Goal: Information Seeking & Learning: Check status

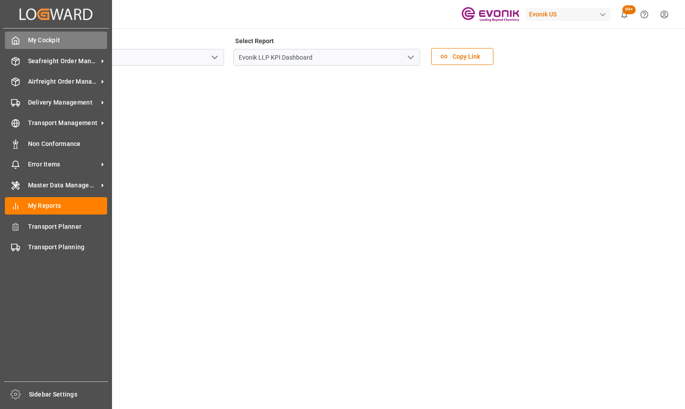
click at [13, 40] on icon at bounding box center [15, 40] width 9 height 9
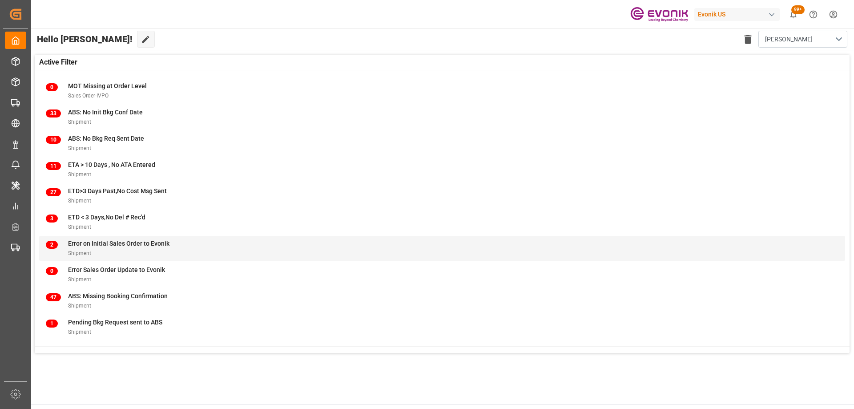
click at [182, 249] on div "2 Error on Initial Sales Order to Evonik Shipment" at bounding box center [442, 248] width 793 height 19
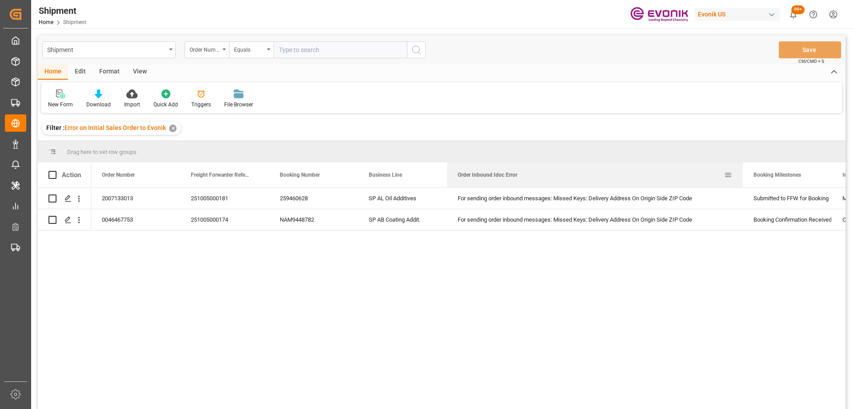
drag, startPoint x: 535, startPoint y: 169, endPoint x: 742, endPoint y: 167, distance: 206.8
click at [742, 167] on div at bounding box center [743, 174] width 4 height 25
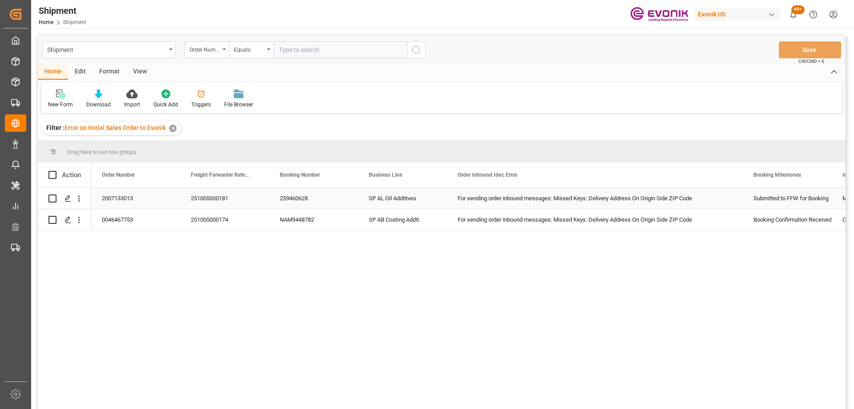
click at [215, 196] on div "251005000181" at bounding box center [224, 198] width 89 height 21
click at [79, 198] on icon "open menu" at bounding box center [78, 198] width 9 height 9
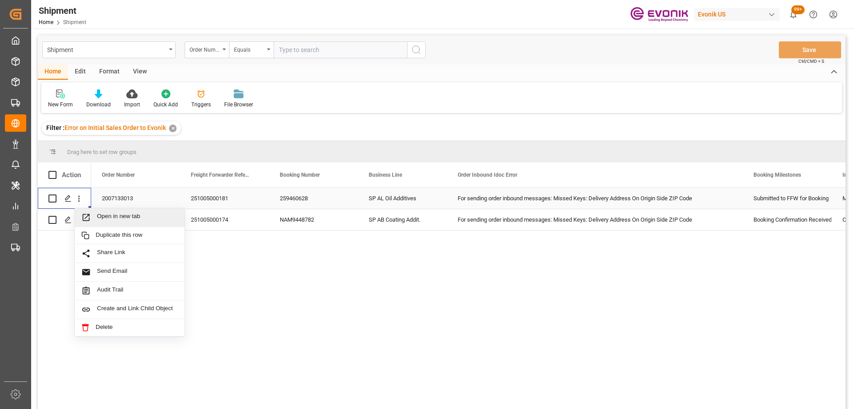
click at [93, 212] on div "Open in new tab" at bounding box center [130, 217] width 110 height 19
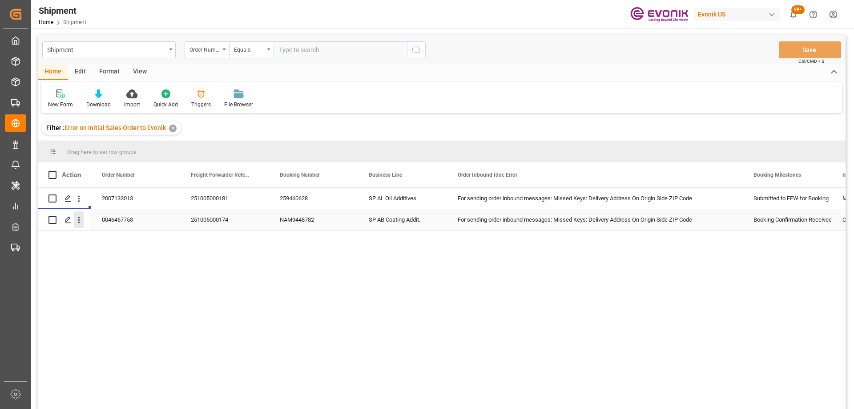
click at [81, 220] on icon "open menu" at bounding box center [78, 219] width 9 height 9
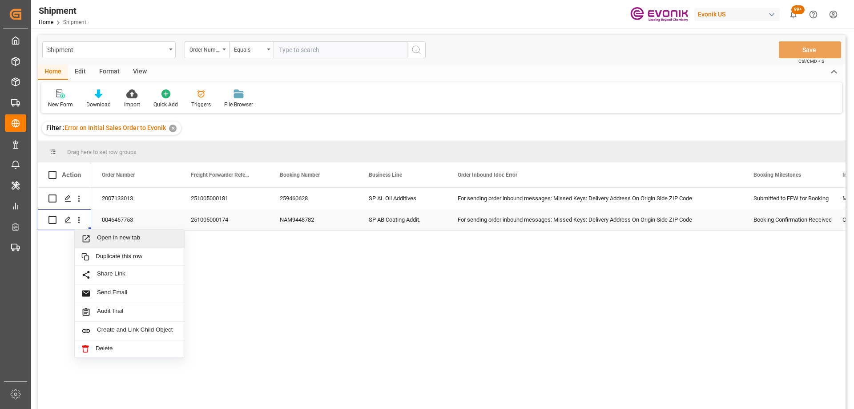
click at [114, 239] on span "Open in new tab" at bounding box center [137, 238] width 81 height 9
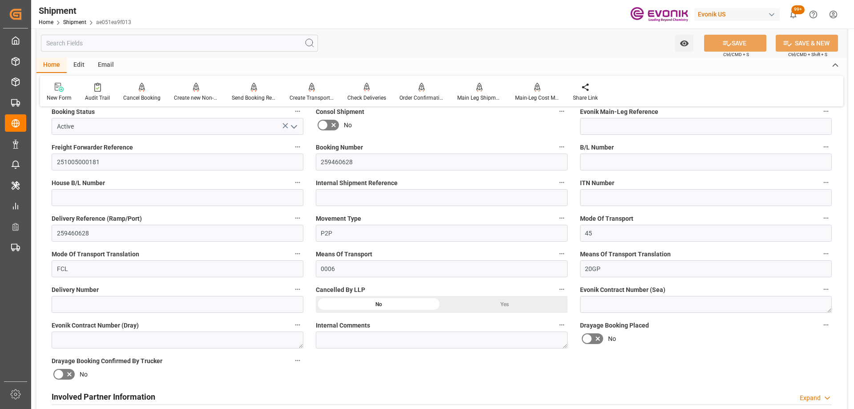
scroll to position [445, 0]
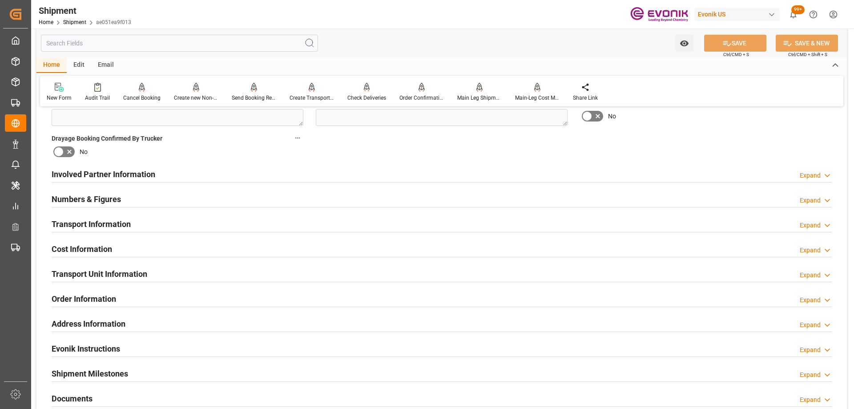
click at [123, 270] on h2 "Transport Unit Information" at bounding box center [100, 274] width 96 height 12
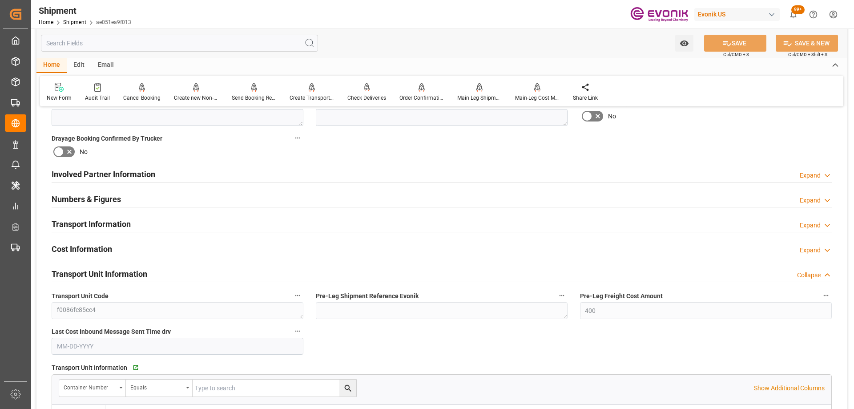
click at [123, 270] on h2 "Transport Unit Information" at bounding box center [100, 274] width 96 height 12
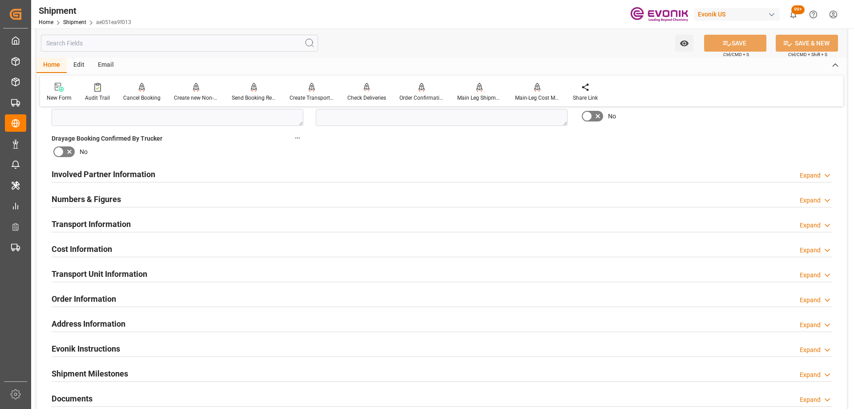
click at [125, 224] on h2 "Transport Information" at bounding box center [91, 224] width 79 height 12
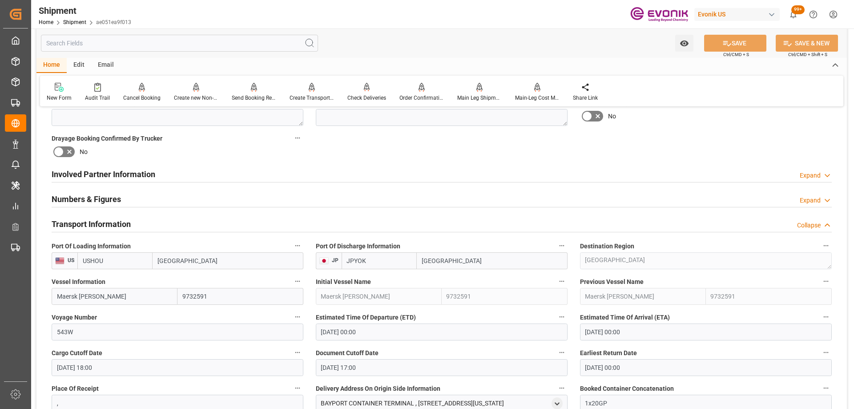
click at [125, 224] on h2 "Transport Information" at bounding box center [91, 224] width 79 height 12
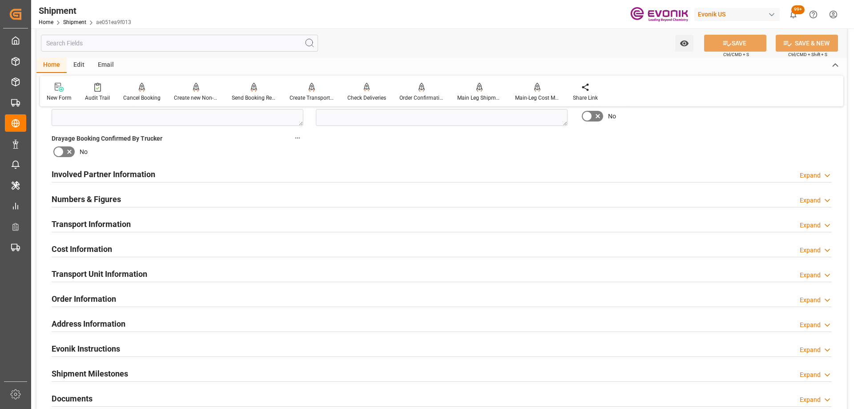
click at [125, 224] on h2 "Transport Information" at bounding box center [91, 224] width 79 height 12
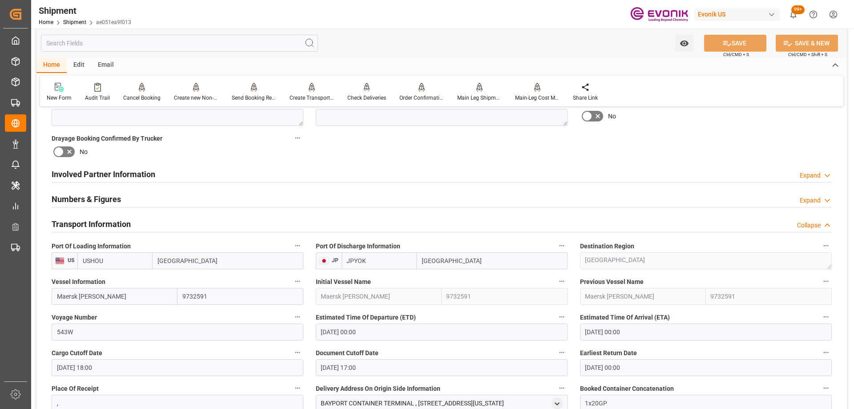
scroll to position [578, 0]
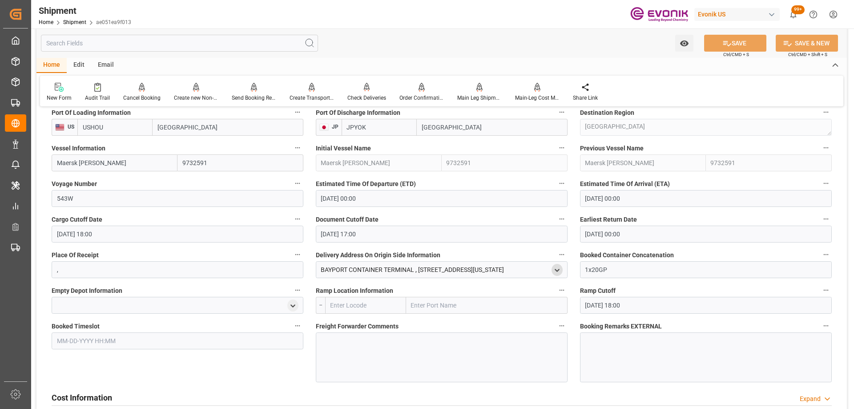
click at [556, 270] on polyline "open menu" at bounding box center [557, 270] width 4 height 2
click at [457, 346] on input "text" at bounding box center [500, 345] width 112 height 10
paste input "314578"
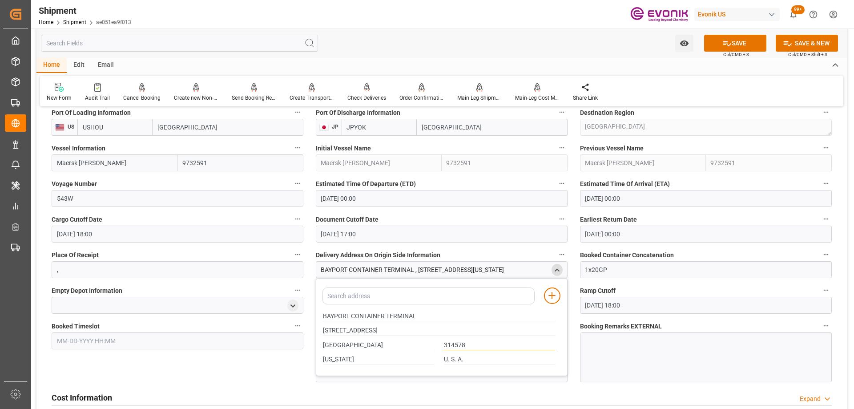
drag, startPoint x: 472, startPoint y: 343, endPoint x: 420, endPoint y: 338, distance: 51.4
click at [421, 339] on div "HOUSTON 314578" at bounding box center [439, 345] width 242 height 15
type input "77586"
click at [730, 38] on button "SAVE" at bounding box center [735, 43] width 62 height 17
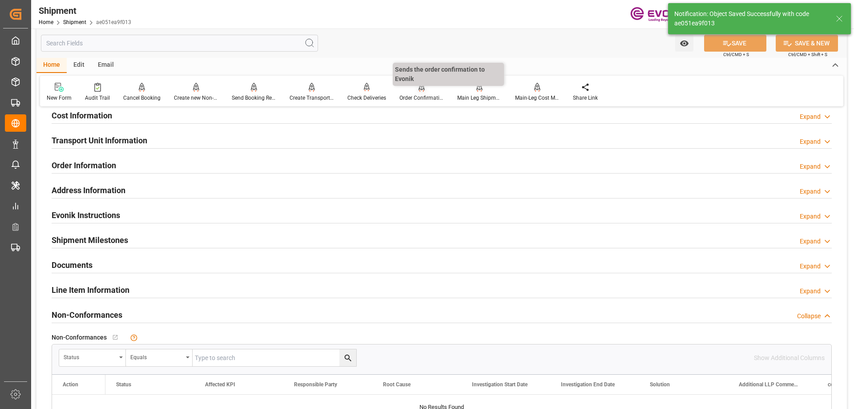
click at [419, 93] on div "Order Confirmation" at bounding box center [422, 92] width 58 height 20
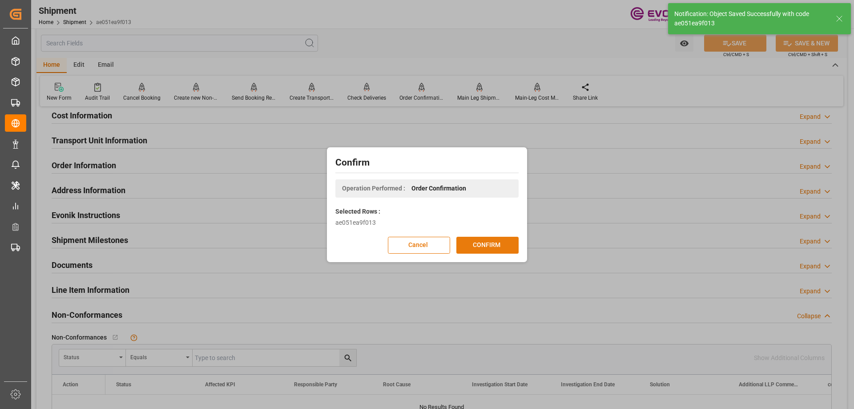
click at [484, 247] on button "CONFIRM" at bounding box center [487, 245] width 62 height 17
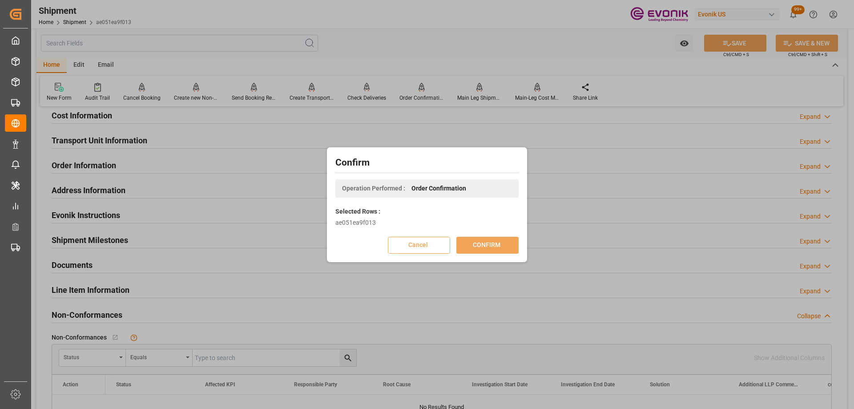
scroll to position [97, 0]
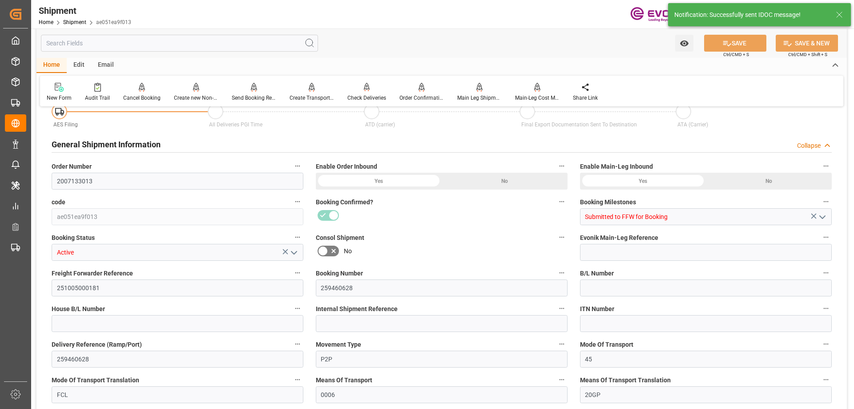
type input "2007133013"
type input "ae051ea9f013"
type input "Submitted to FFW for Booking"
type input "Active"
type input "251005000181"
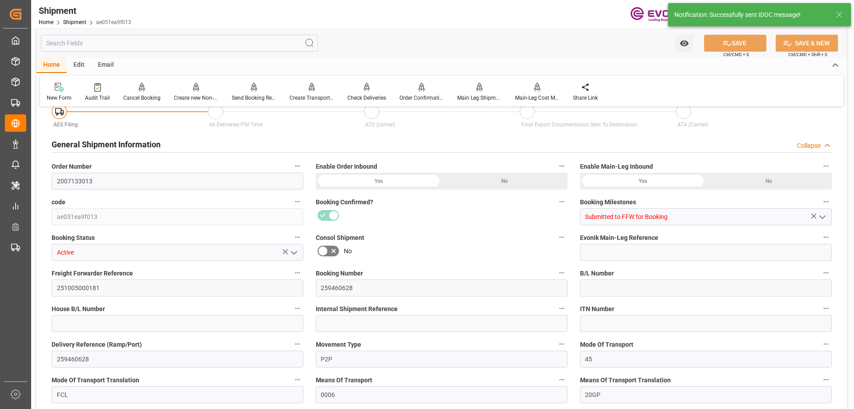
type input "259460628"
type input "P2P"
type input "45"
type input "FCL"
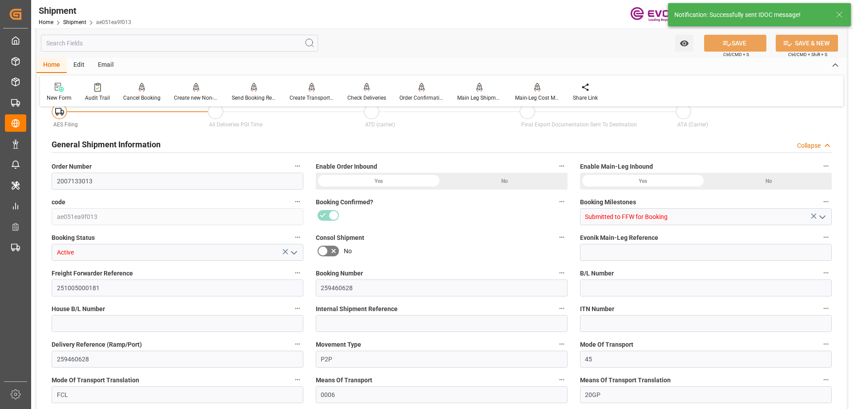
type input "0006"
type input "20GP"
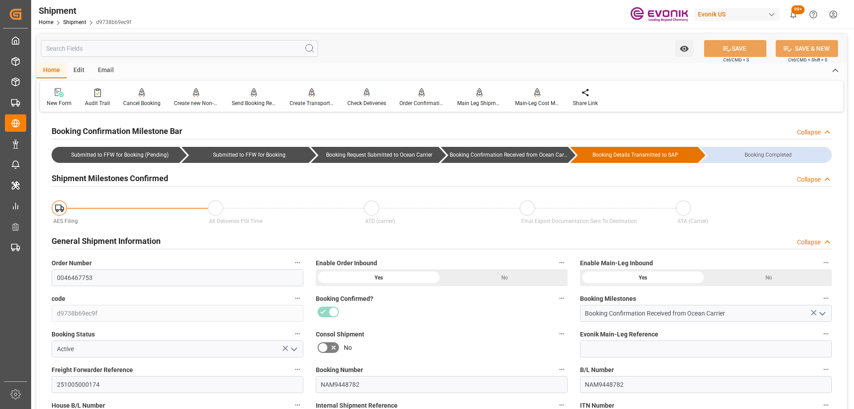
scroll to position [89, 0]
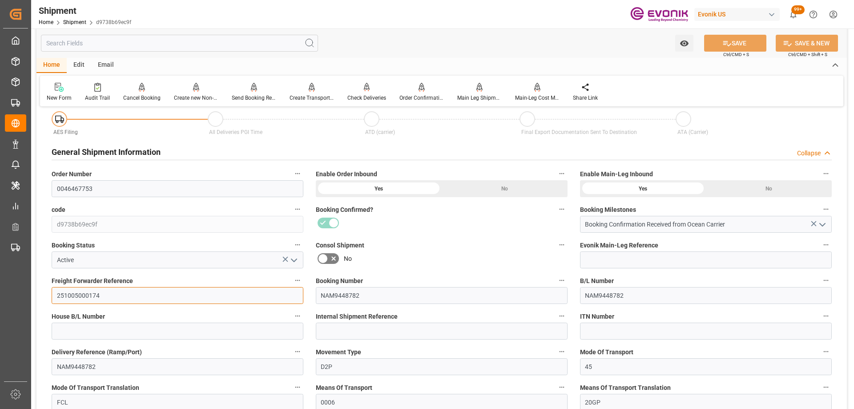
drag, startPoint x: 117, startPoint y: 290, endPoint x: 0, endPoint y: 275, distance: 117.5
click at [0, 276] on div "Created by potrace 1.15, written by Peter Selinger 2001-2017 Created by potrace…" at bounding box center [427, 204] width 854 height 409
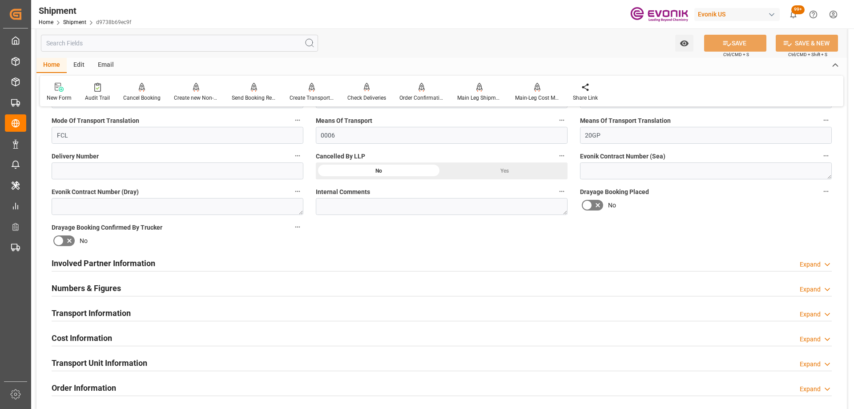
scroll to position [400, 0]
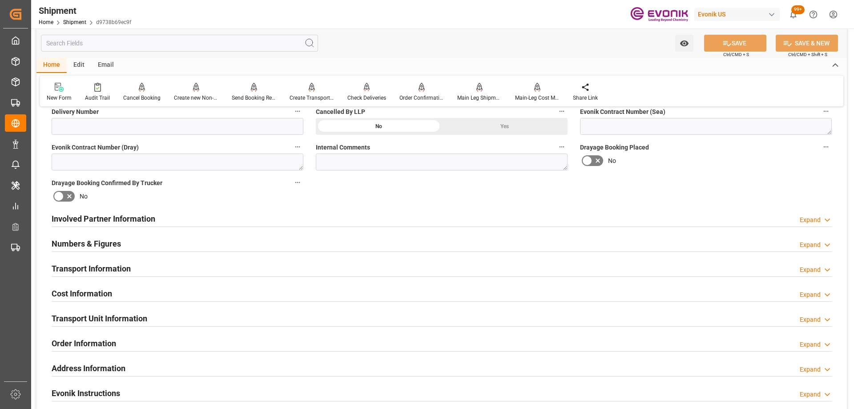
click at [151, 314] on div "Transport Unit Information Expand" at bounding box center [442, 317] width 780 height 17
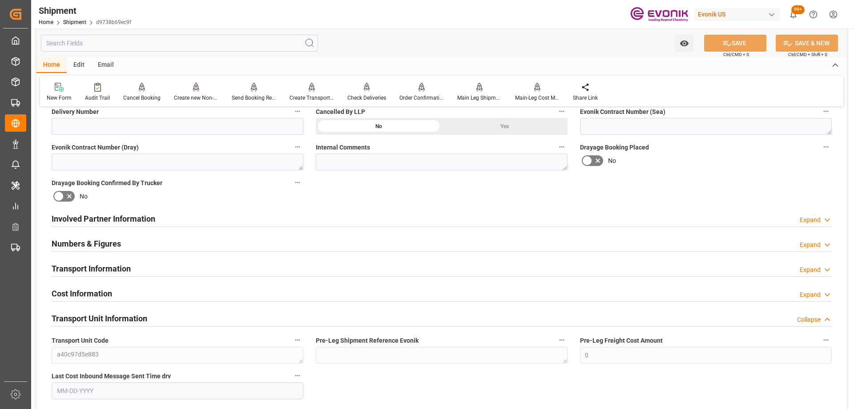
click at [151, 314] on div "Transport Unit Information Collapse" at bounding box center [442, 317] width 780 height 17
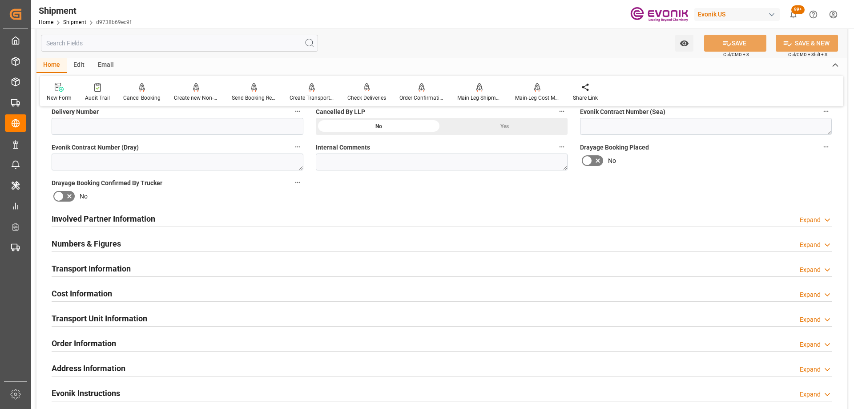
click at [175, 214] on div "Involved Partner Information Expand" at bounding box center [442, 218] width 780 height 17
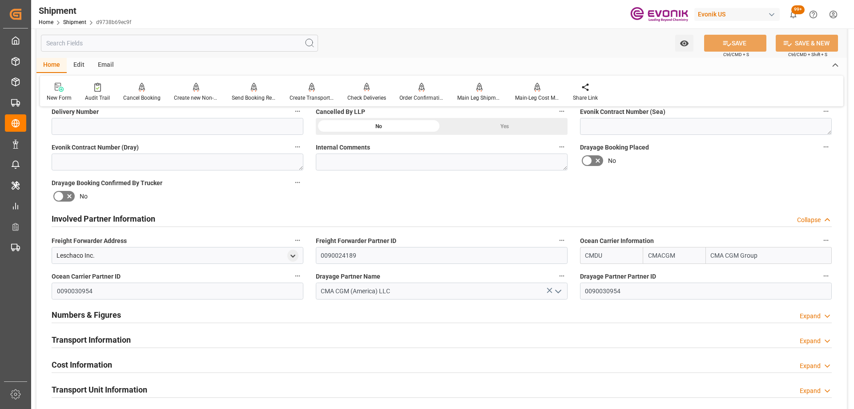
click at [377, 215] on div "Involved Partner Information Collapse" at bounding box center [442, 218] width 780 height 17
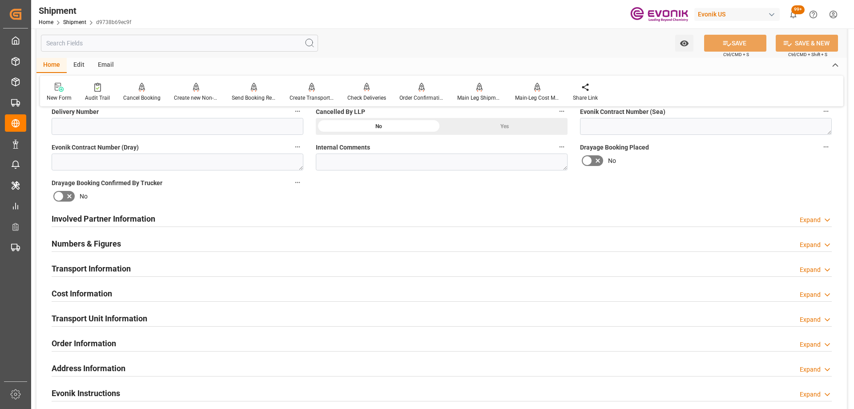
click at [188, 244] on div "Numbers & Figures Expand" at bounding box center [442, 242] width 780 height 17
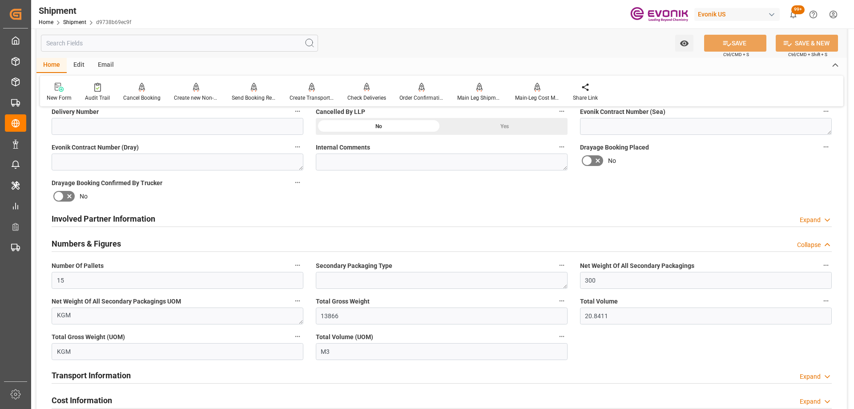
click at [188, 244] on div "Numbers & Figures Collapse" at bounding box center [442, 242] width 780 height 17
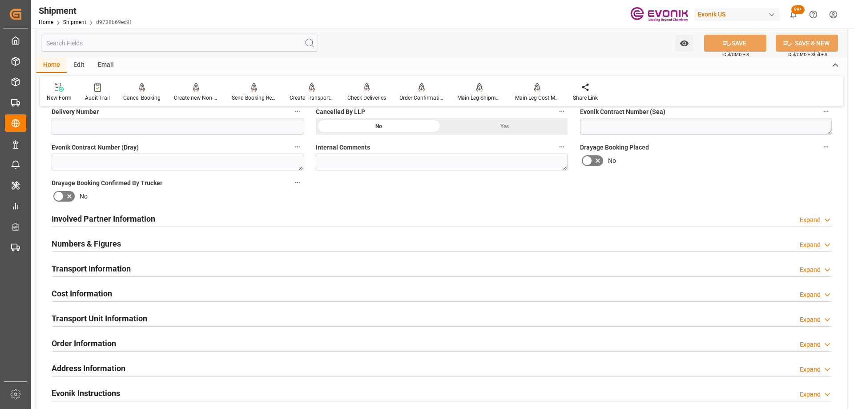
click at [127, 274] on h2 "Transport Information" at bounding box center [91, 268] width 79 height 12
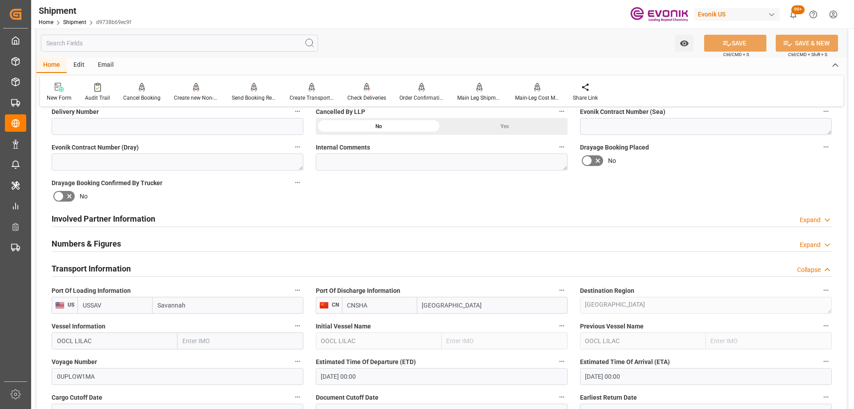
scroll to position [578, 0]
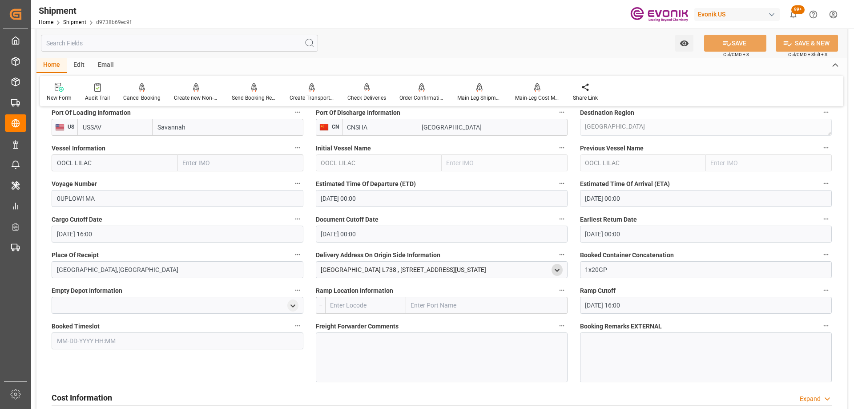
click at [560, 267] on icon "open menu" at bounding box center [557, 270] width 8 height 8
click at [560, 267] on icon "close menu" at bounding box center [557, 270] width 8 height 8
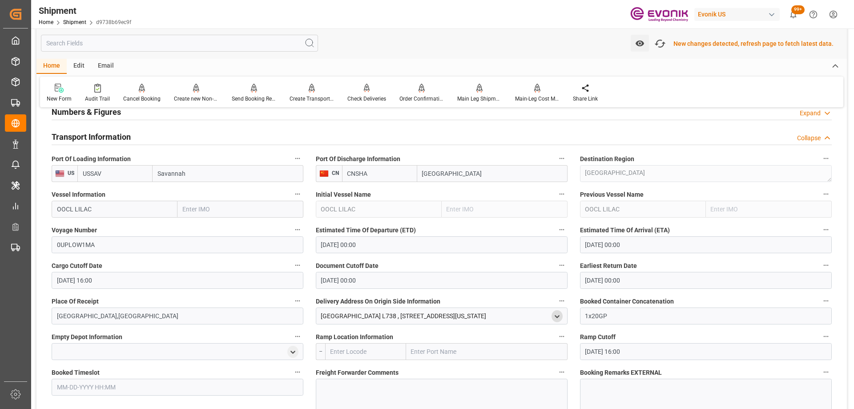
scroll to position [534, 0]
click at [664, 45] on icon "button" at bounding box center [660, 43] width 14 height 14
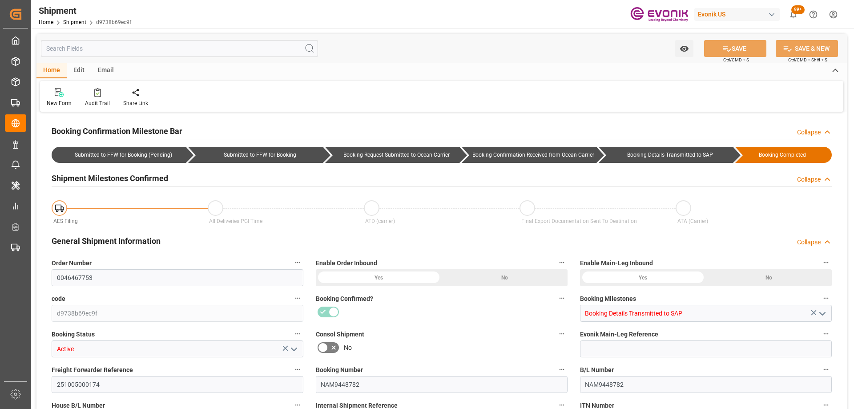
type input "0"
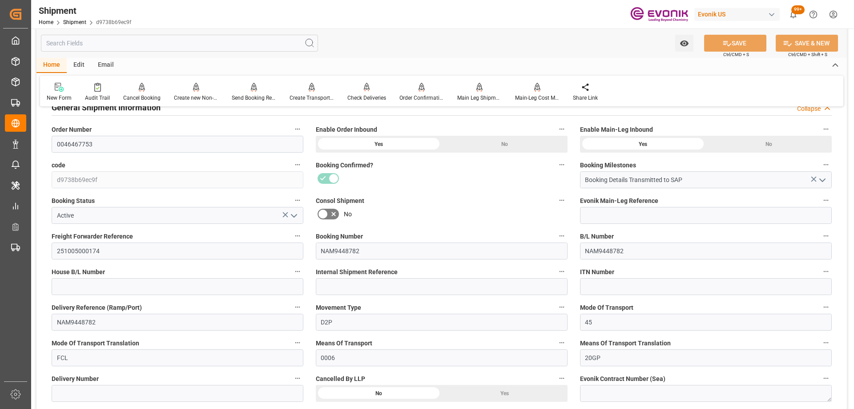
scroll to position [489, 0]
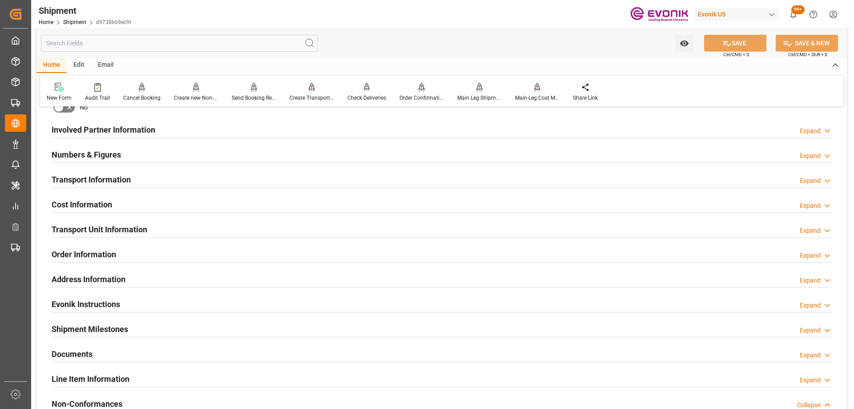
click at [156, 234] on div "Transport Unit Information Expand" at bounding box center [442, 228] width 780 height 17
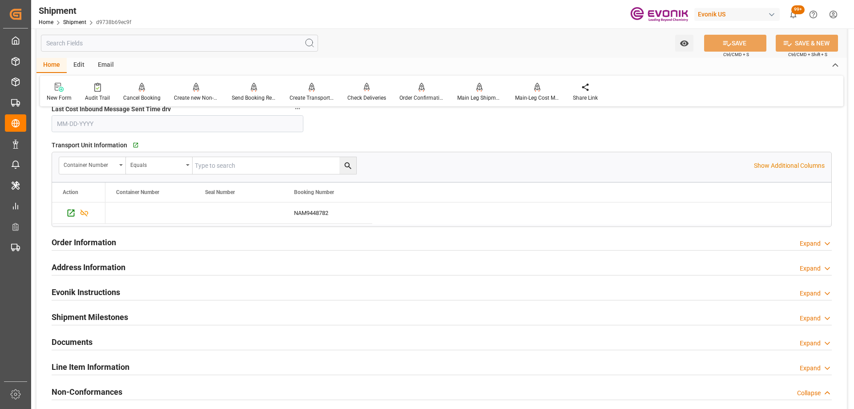
scroll to position [445, 0]
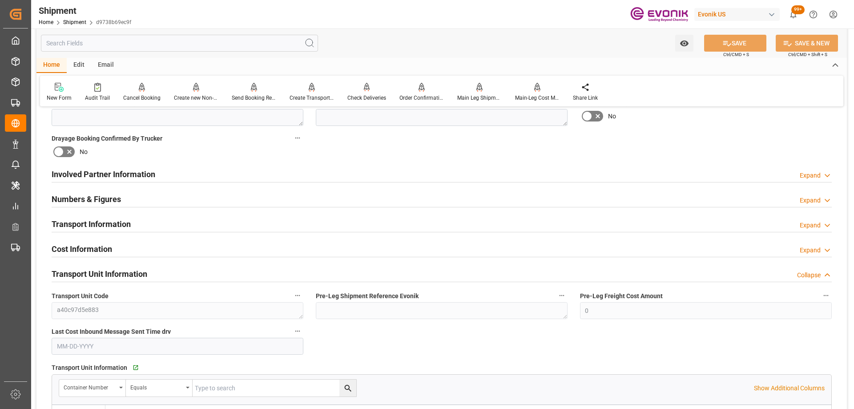
click at [151, 223] on div "Transport Information Expand" at bounding box center [442, 223] width 780 height 17
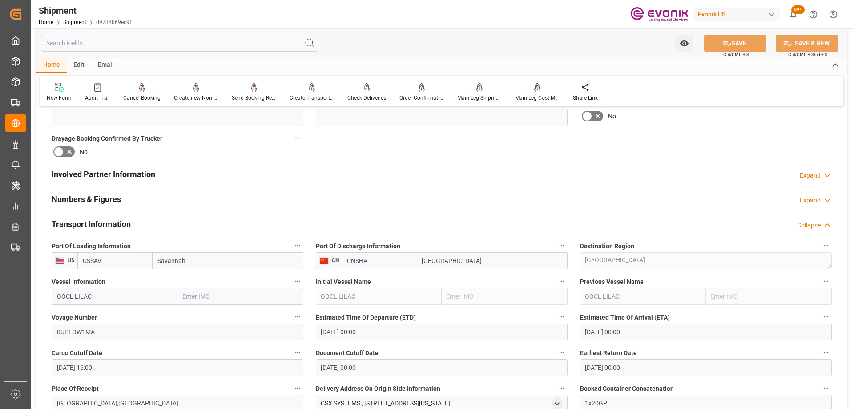
scroll to position [667, 0]
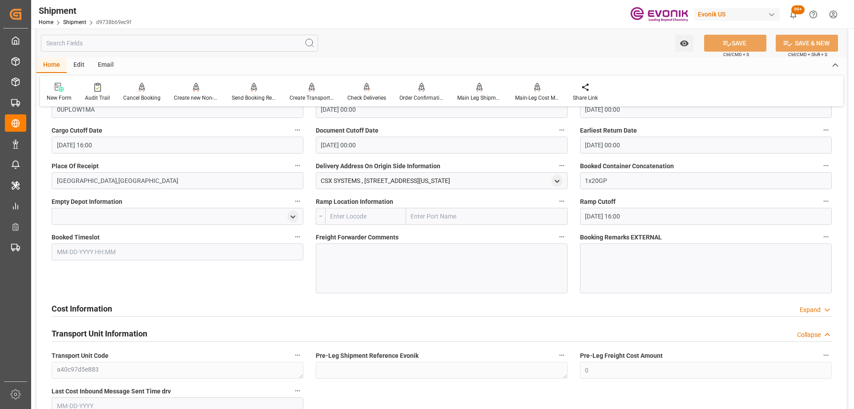
click at [564, 179] on div "CSX SYSTEMS , 3086 SIDCO DRIVE , NASHVILLE , Tennessee , U. S. A. - 37204" at bounding box center [442, 180] width 252 height 17
click at [556, 175] on div "open menu" at bounding box center [557, 181] width 11 height 12
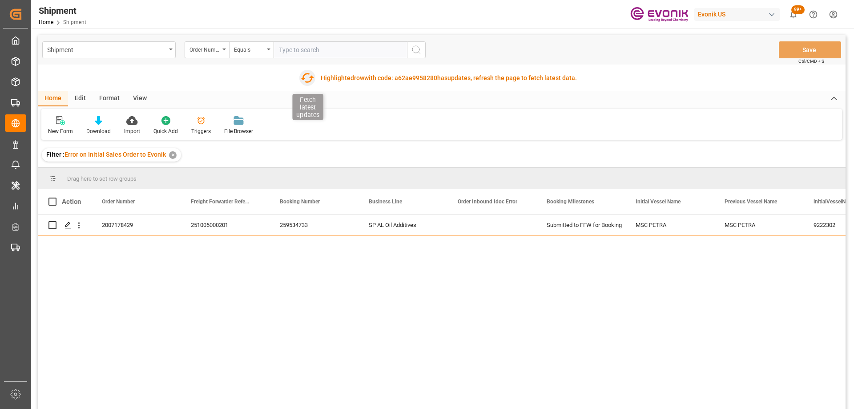
click at [306, 80] on icon "button" at bounding box center [307, 78] width 14 height 14
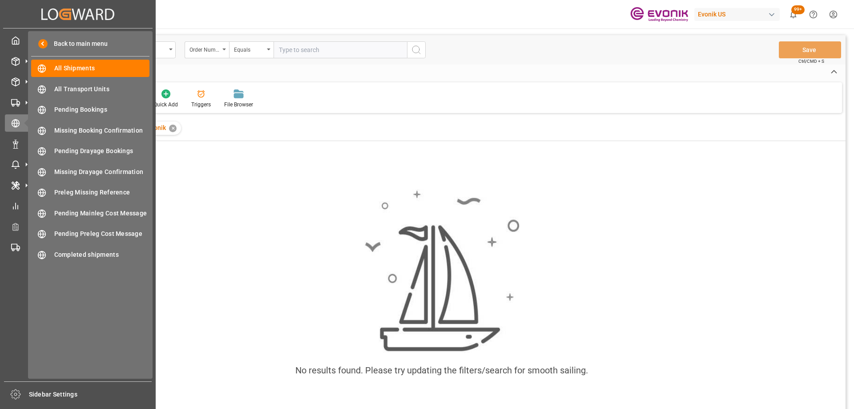
click at [41, 16] on icon at bounding box center [44, 13] width 6 height 11
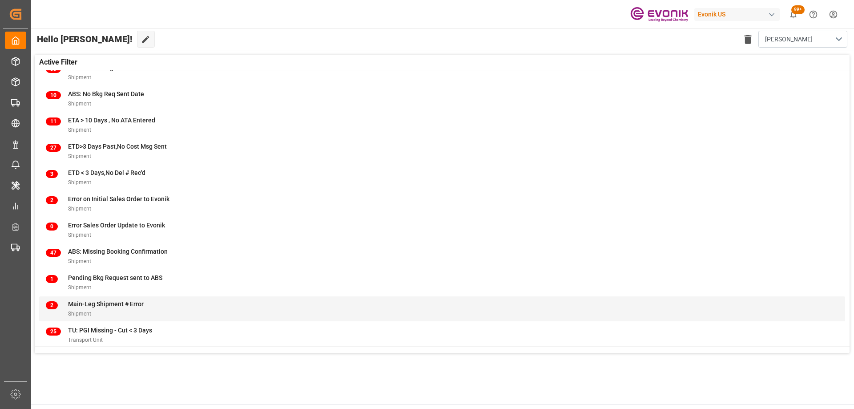
scroll to position [88, 0]
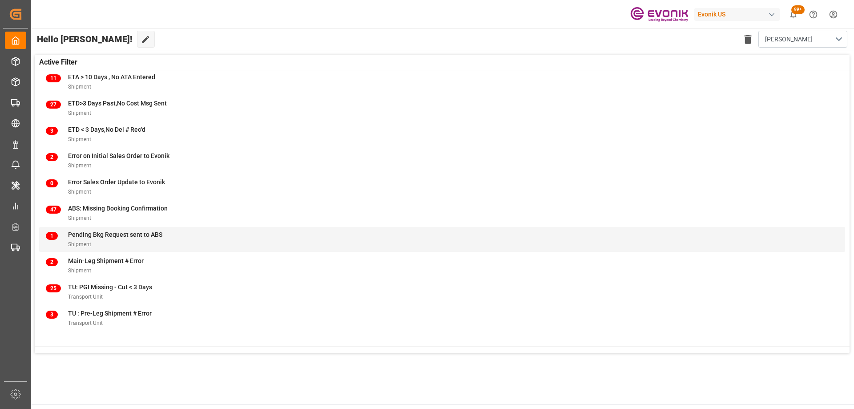
click at [156, 237] on span "Pending Bkg Request sent to ABS" at bounding box center [115, 234] width 94 height 7
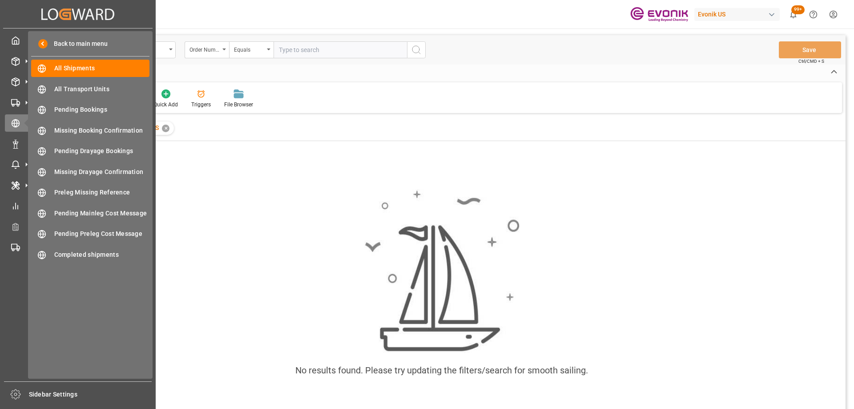
click at [35, 31] on div "Back to main menu All Shipments All Shipments All Transport Units All Transport…" at bounding box center [90, 204] width 125 height 347
click at [48, 5] on div "Created by potrace 1.15, written by Peter Selinger 2001-2017 Created by potrace…" at bounding box center [77, 14] width 149 height 28
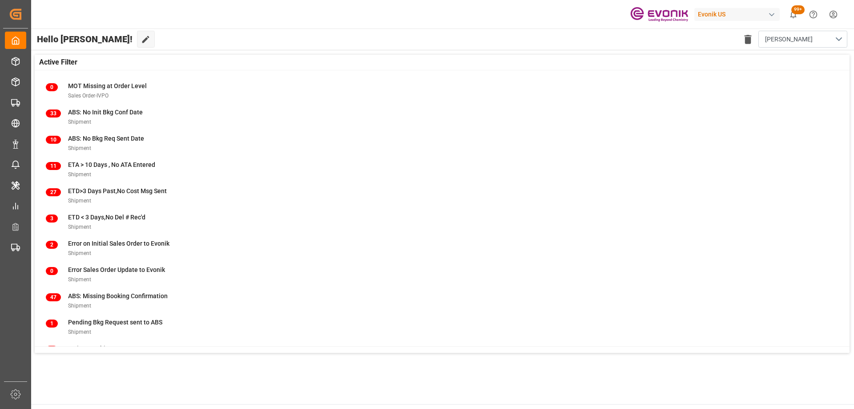
scroll to position [89, 0]
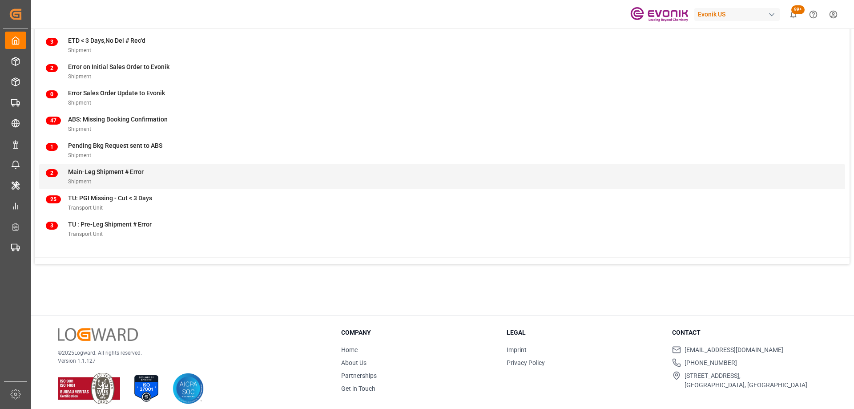
click at [119, 176] on div "Main-Leg Shipment # Error Shipment" at bounding box center [106, 176] width 76 height 19
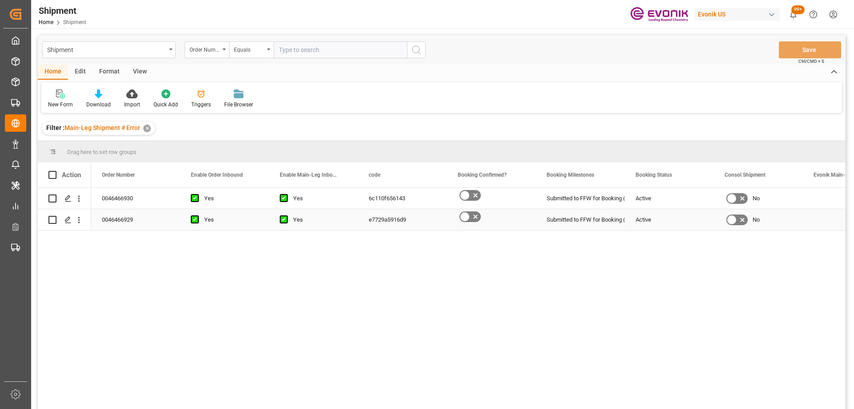
drag, startPoint x: 625, startPoint y: 220, endPoint x: 631, endPoint y: 214, distance: 8.2
click at [626, 219] on div "Active" at bounding box center [669, 219] width 89 height 21
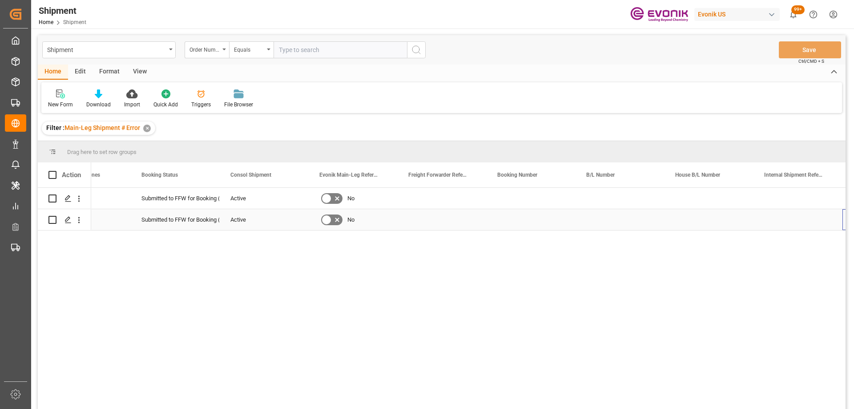
scroll to position [0, 494]
click at [79, 198] on icon "open menu" at bounding box center [78, 198] width 9 height 9
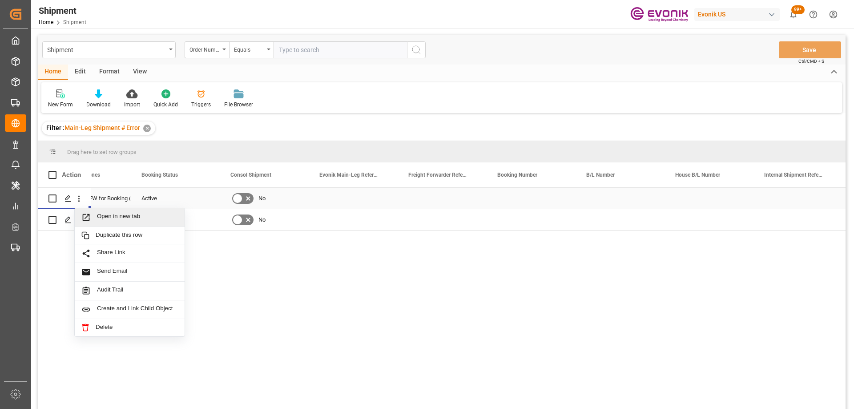
click at [114, 211] on div "Open in new tab" at bounding box center [130, 217] width 110 height 19
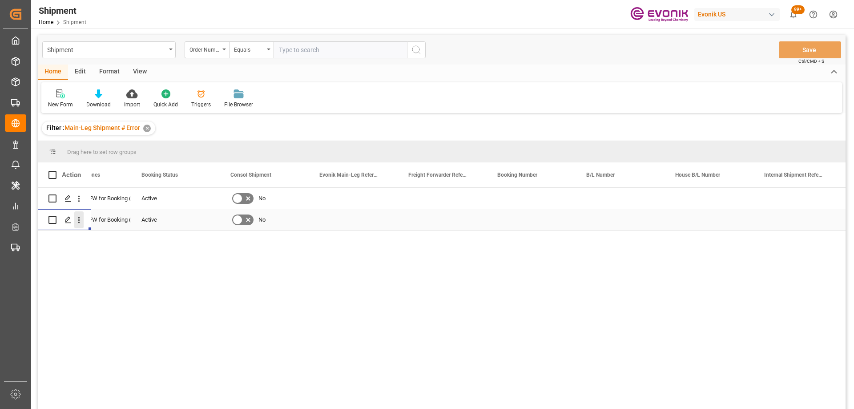
click at [81, 220] on icon "open menu" at bounding box center [78, 219] width 9 height 9
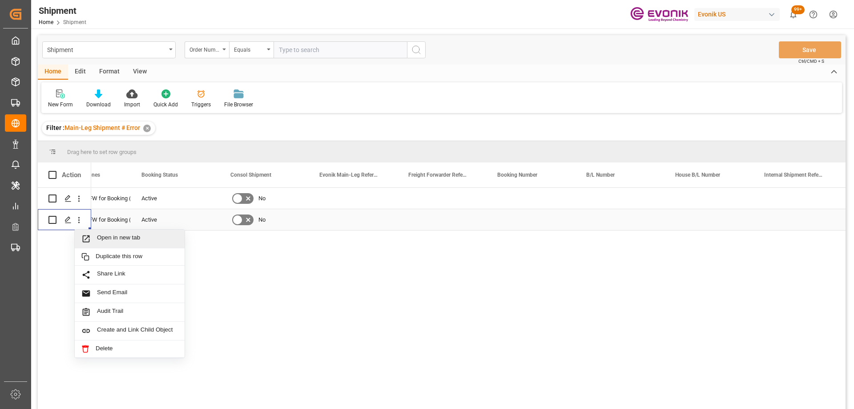
click at [92, 233] on div "Open in new tab" at bounding box center [130, 239] width 110 height 19
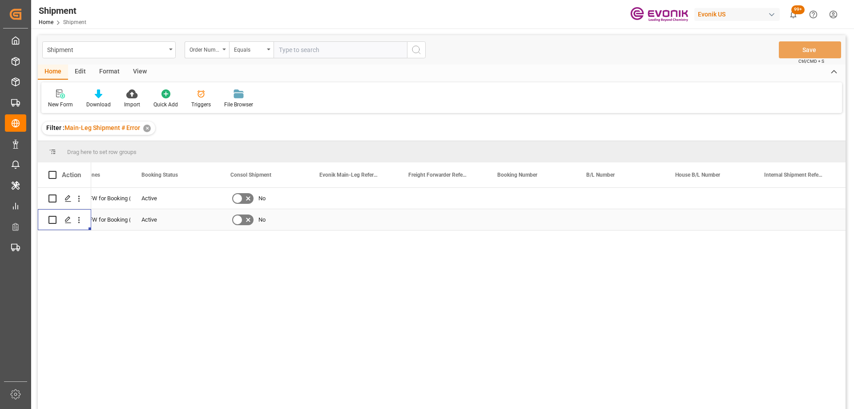
click at [184, 221] on div "Active" at bounding box center [175, 220] width 68 height 20
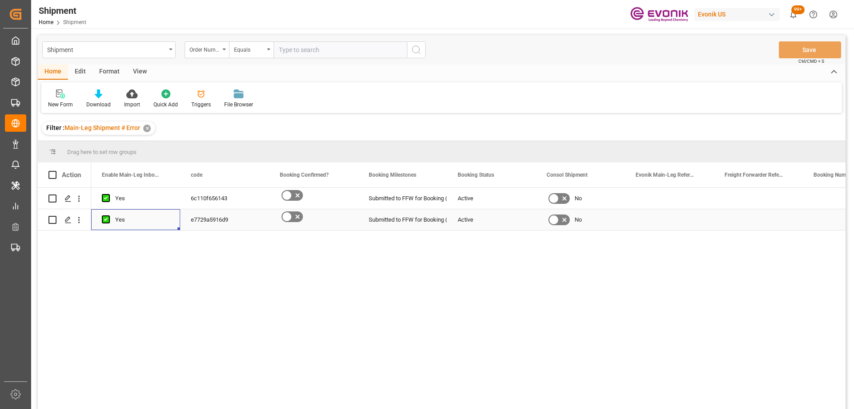
scroll to position [0, 0]
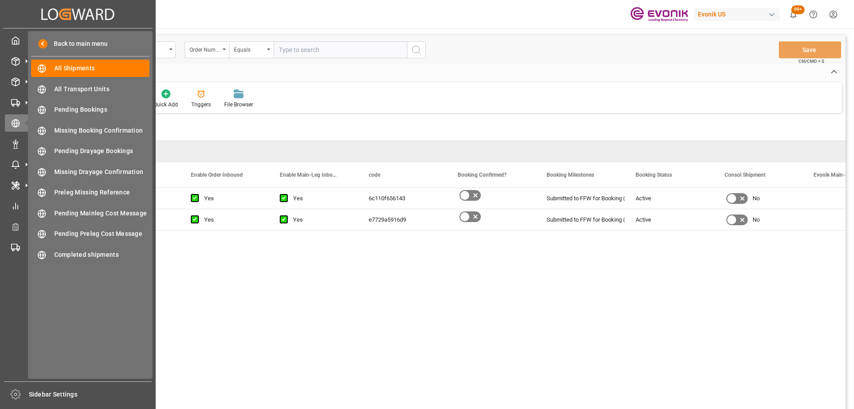
click at [23, 17] on div "Created by potrace 1.15, written by Peter Selinger 2001-2017 Created by potrace…" at bounding box center [77, 14] width 149 height 28
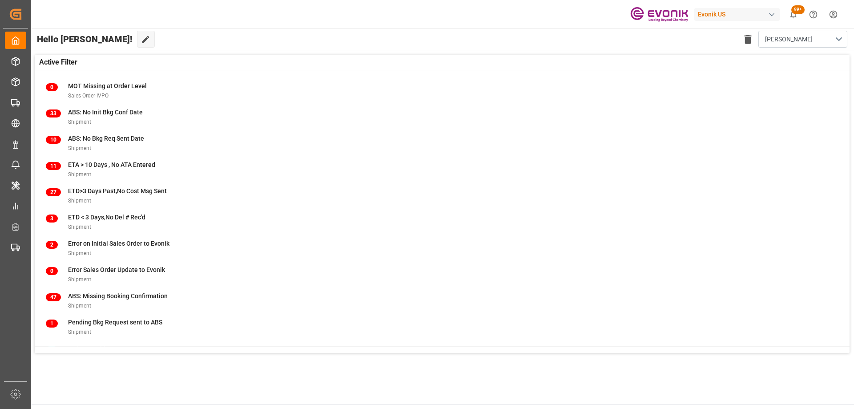
scroll to position [88, 0]
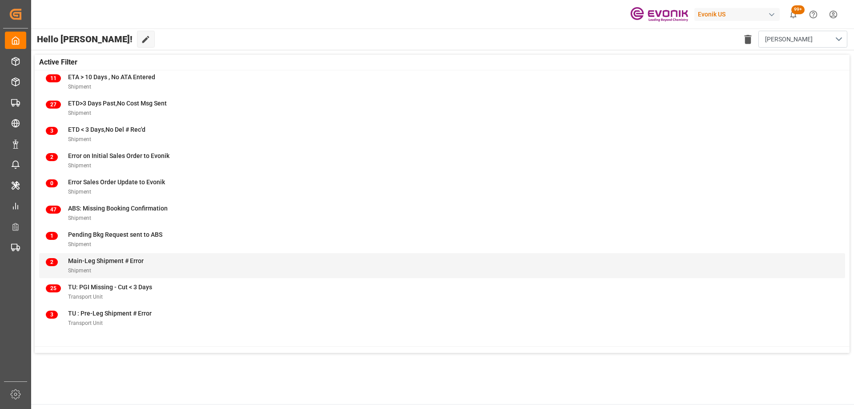
click at [105, 261] on span "Main-Leg Shipment # Error" at bounding box center [106, 260] width 76 height 7
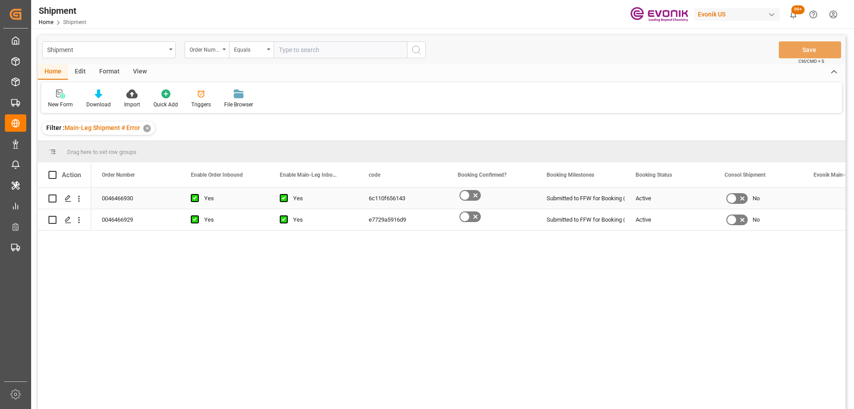
click at [114, 198] on div "0046466930" at bounding box center [135, 198] width 89 height 21
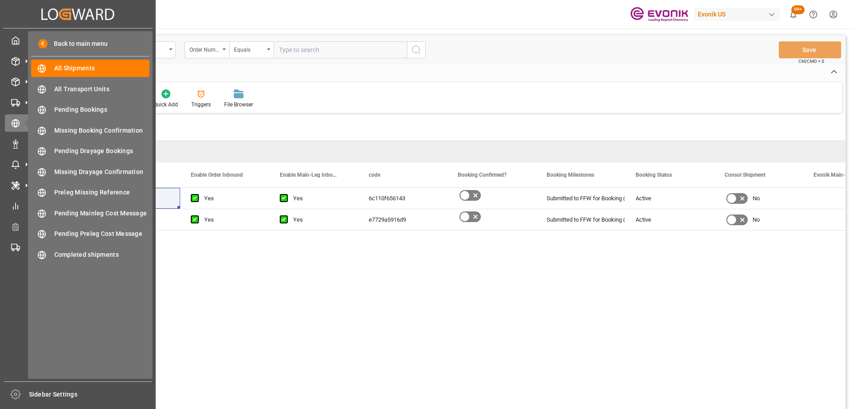
click at [19, 24] on div "Created by potrace 1.15, written by Peter Selinger 2001-2017 Created by potrace…" at bounding box center [77, 14] width 149 height 28
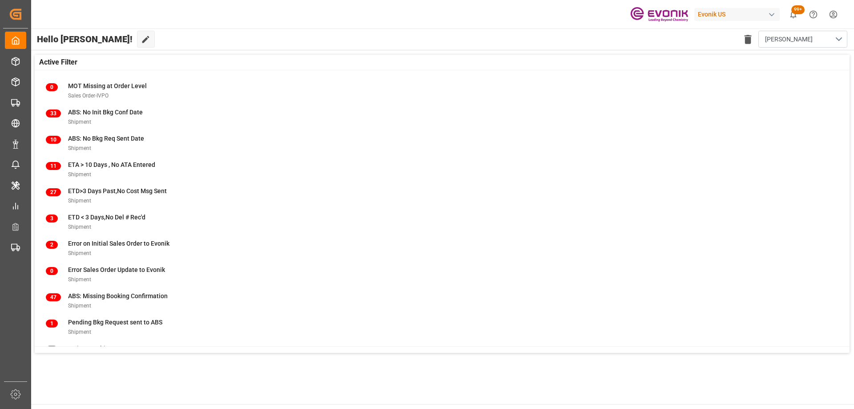
scroll to position [88, 0]
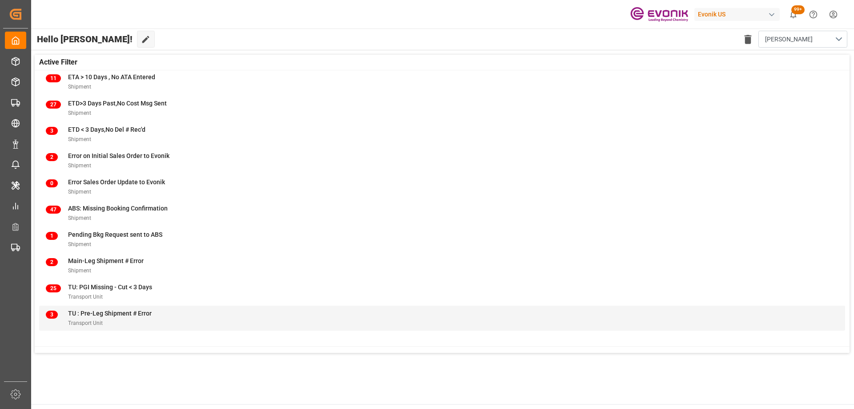
click at [65, 319] on div "3" at bounding box center [57, 318] width 22 height 19
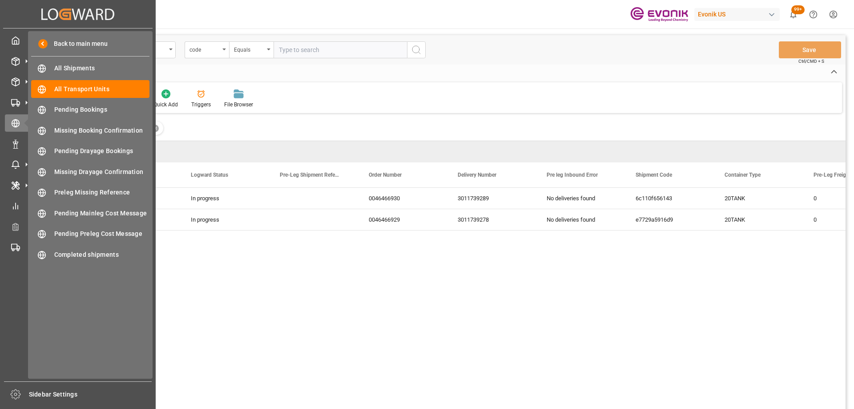
click at [21, 8] on div "Created by potrace 1.15, written by Peter Selinger 2001-2017 Created by potrace…" at bounding box center [77, 14] width 149 height 28
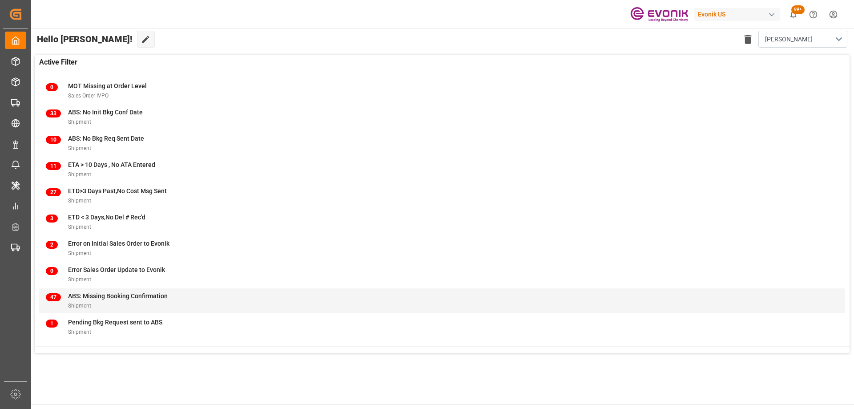
scroll to position [88, 0]
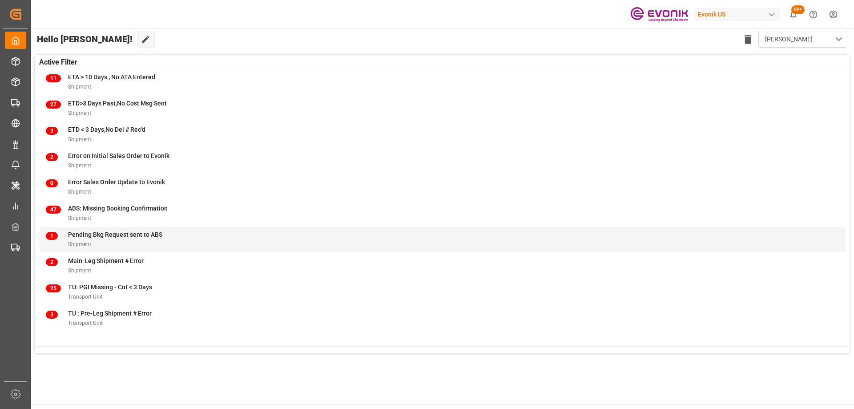
click at [219, 235] on div "1 Pending Bkg Request sent to ABS Shipment" at bounding box center [442, 239] width 793 height 19
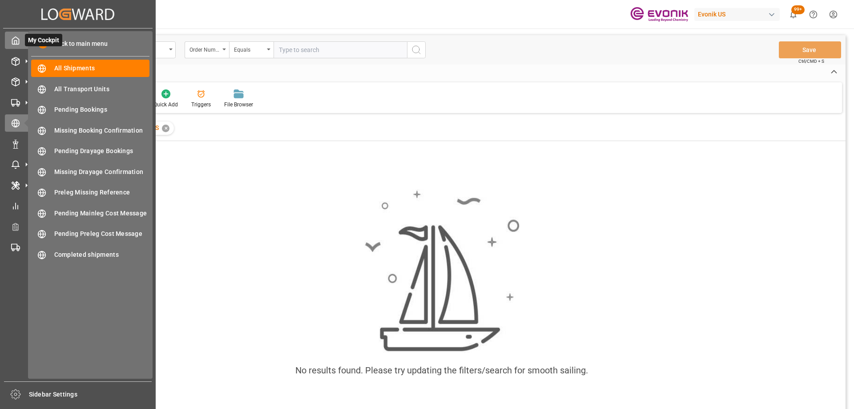
click at [15, 43] on polyline at bounding box center [16, 42] width 2 height 4
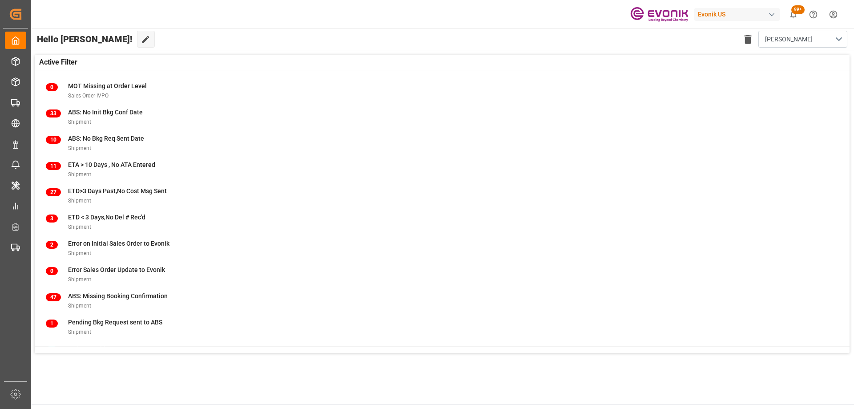
scroll to position [44, 0]
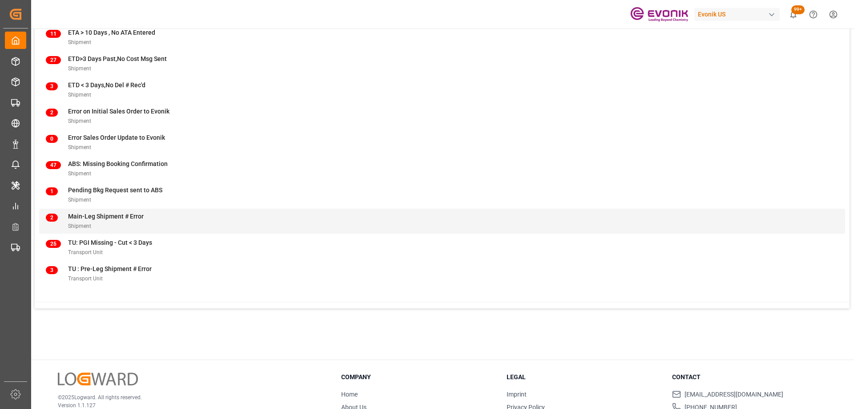
click at [113, 221] on div "Main-Leg Shipment # Error" at bounding box center [106, 216] width 76 height 9
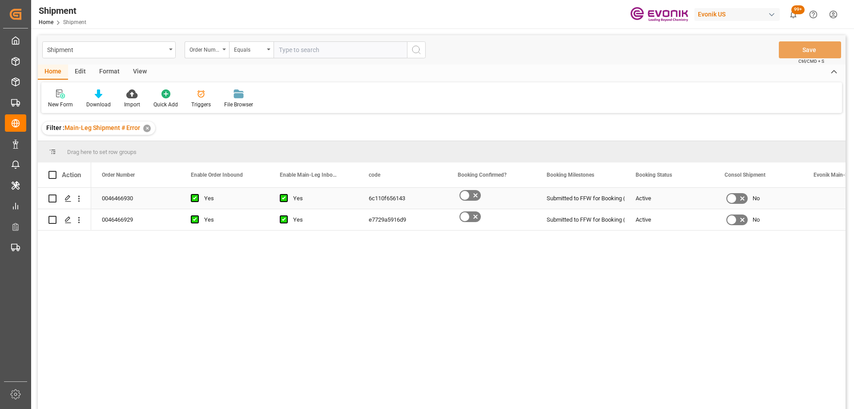
click at [129, 198] on div "0046466930" at bounding box center [135, 198] width 89 height 21
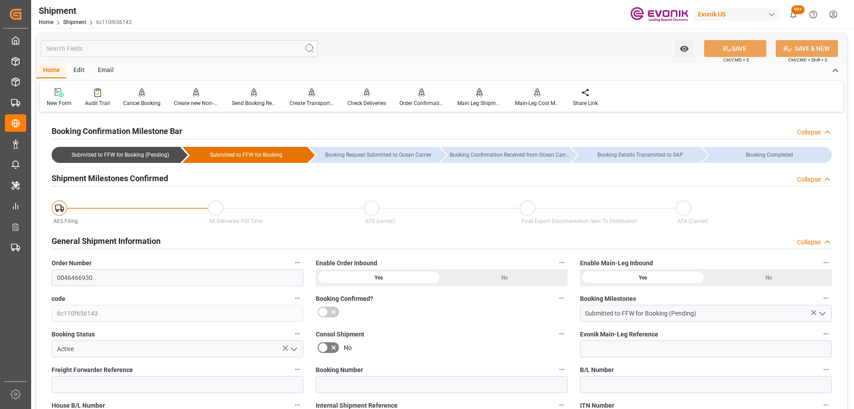
click at [488, 99] on div "Main Leg Shipment" at bounding box center [479, 103] width 44 height 8
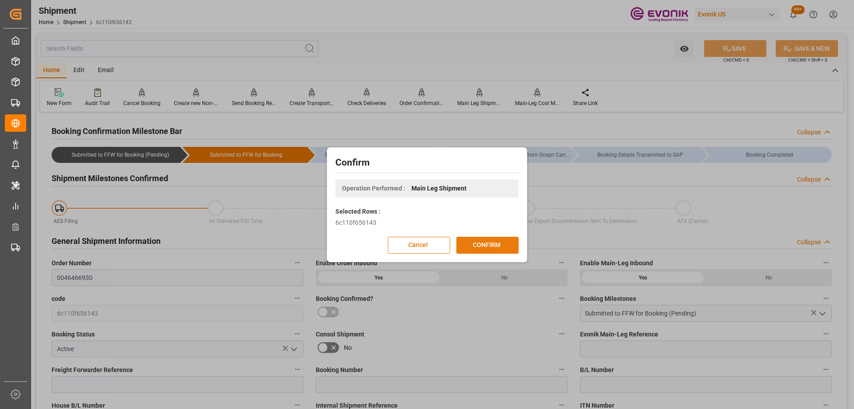
click at [490, 246] on button "CONFIRM" at bounding box center [487, 245] width 62 height 17
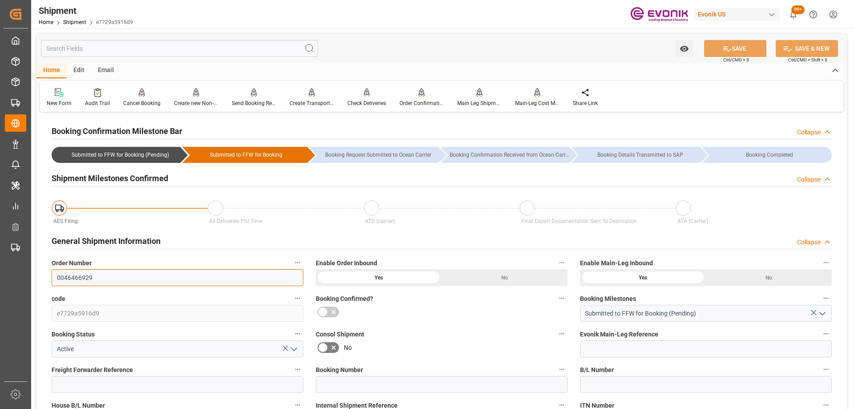
drag, startPoint x: 129, startPoint y: 276, endPoint x: 34, endPoint y: 271, distance: 94.9
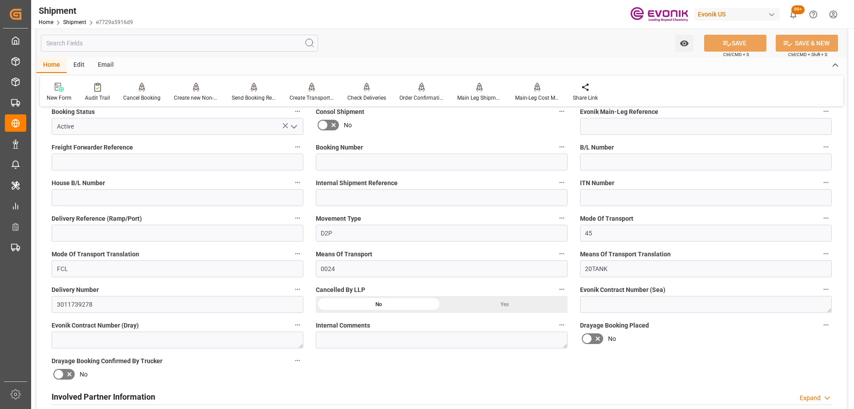
scroll to position [133, 0]
